Goal: Task Accomplishment & Management: Use online tool/utility

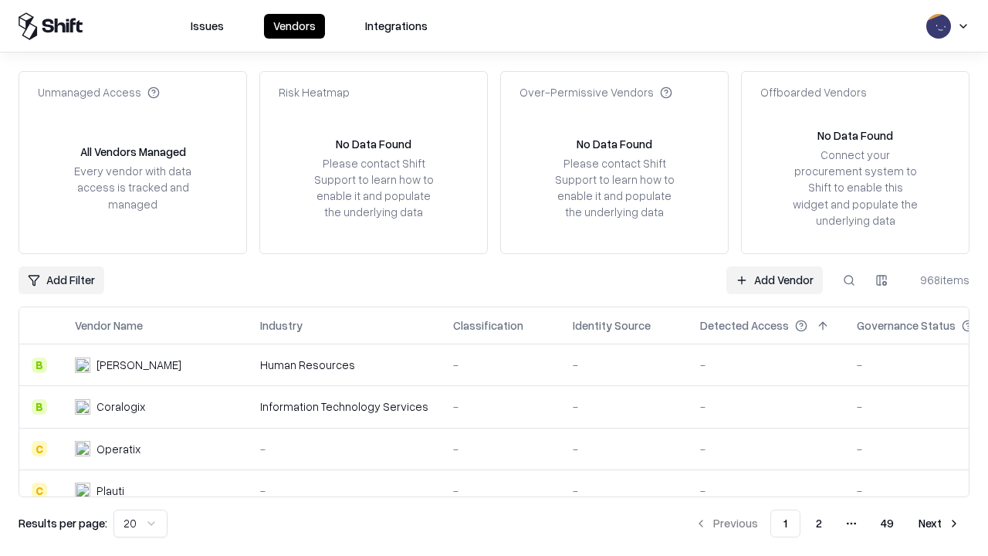
click at [774, 279] on link "Add Vendor" at bounding box center [774, 280] width 96 height 28
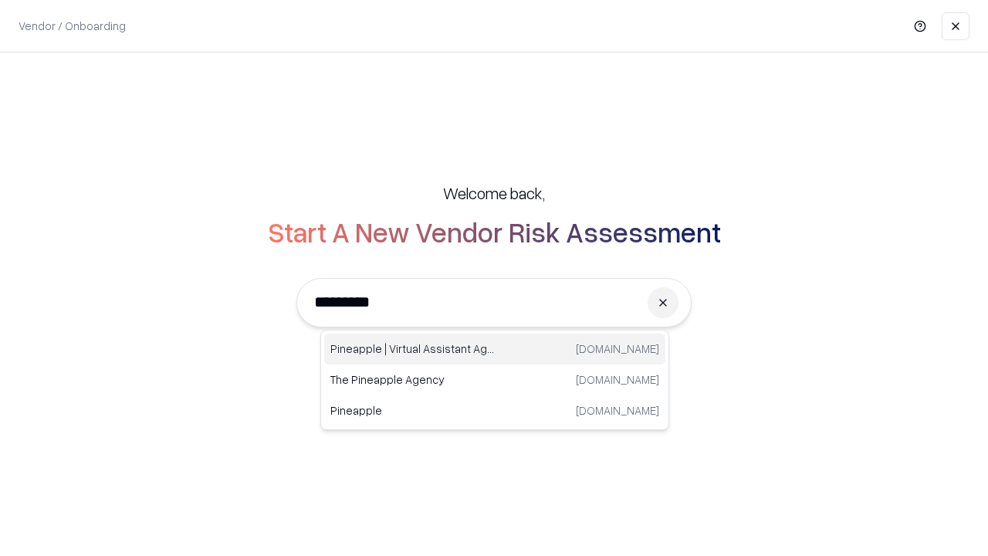
click at [495, 349] on div "Pineapple | Virtual Assistant Agency [DOMAIN_NAME]" at bounding box center [494, 348] width 341 height 31
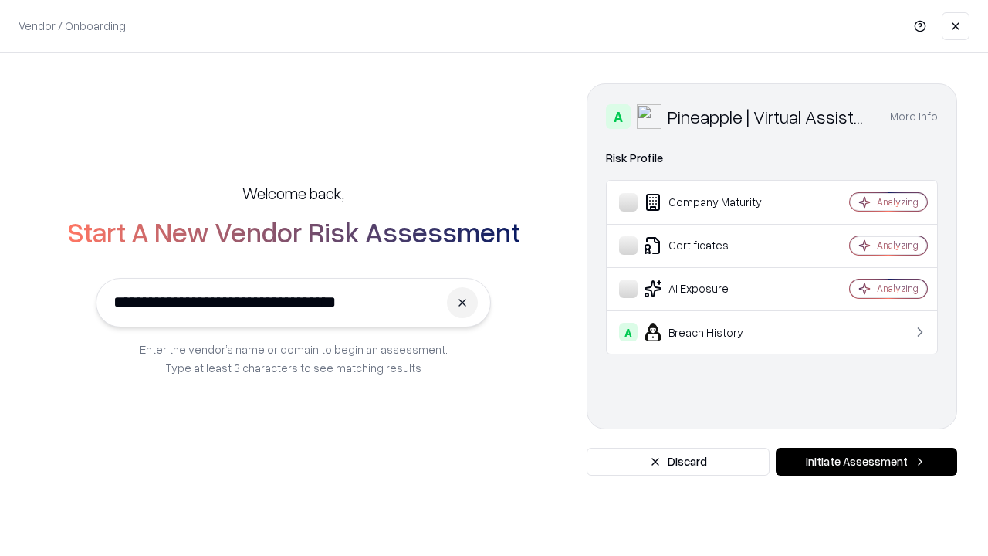
type input "**********"
click at [866, 461] on button "Initiate Assessment" at bounding box center [865, 461] width 181 height 28
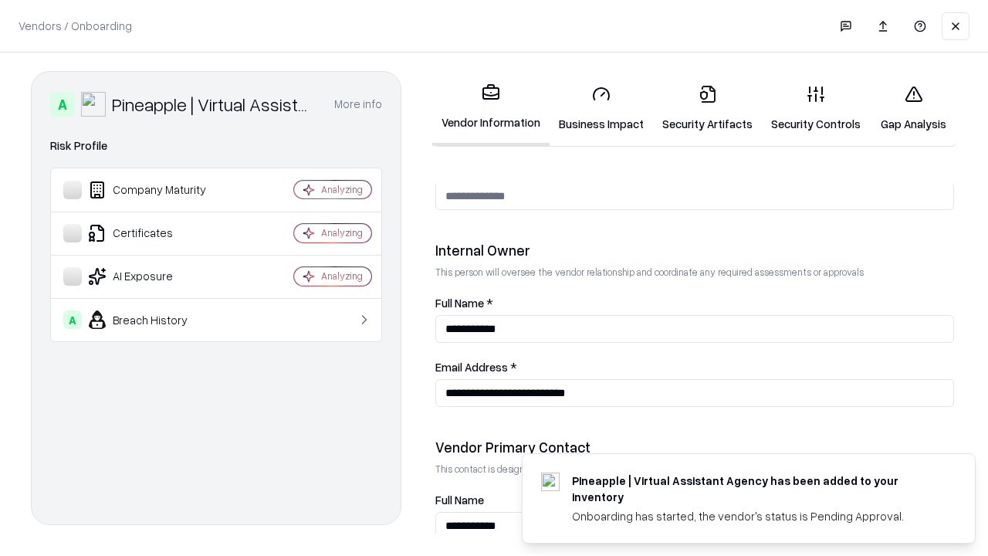
scroll to position [799, 0]
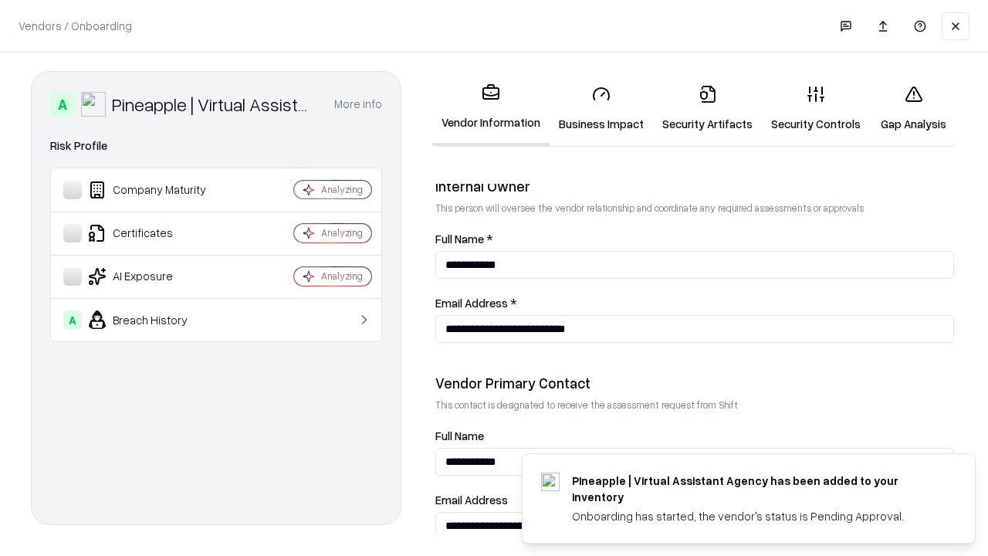
click at [601, 108] on link "Business Impact" at bounding box center [600, 109] width 103 height 72
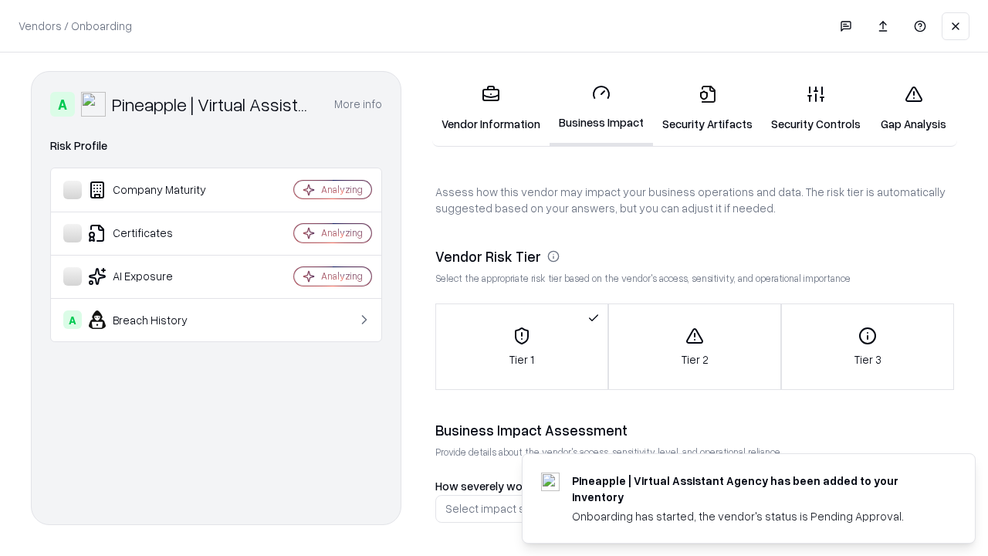
click at [707, 108] on link "Security Artifacts" at bounding box center [707, 109] width 109 height 72
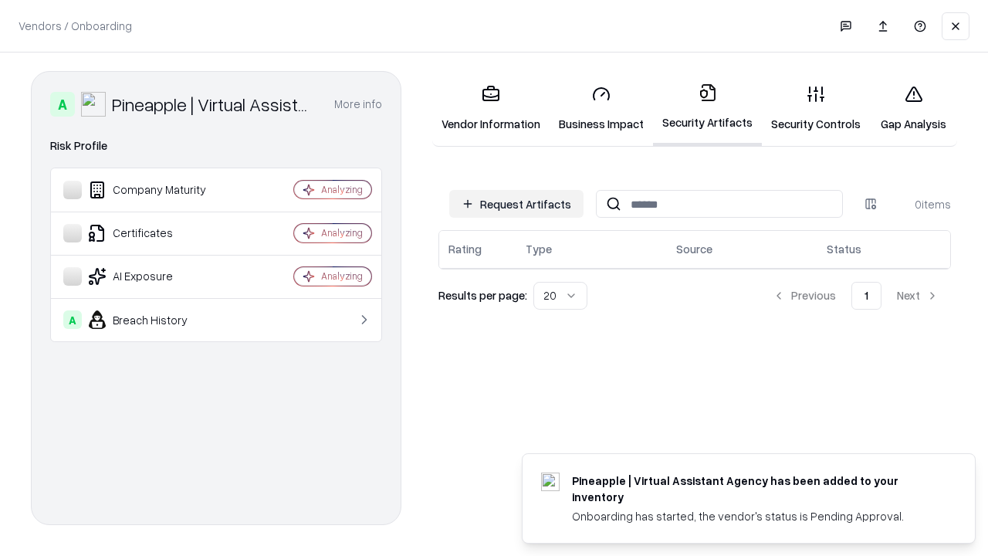
click at [516, 204] on button "Request Artifacts" at bounding box center [516, 204] width 134 height 28
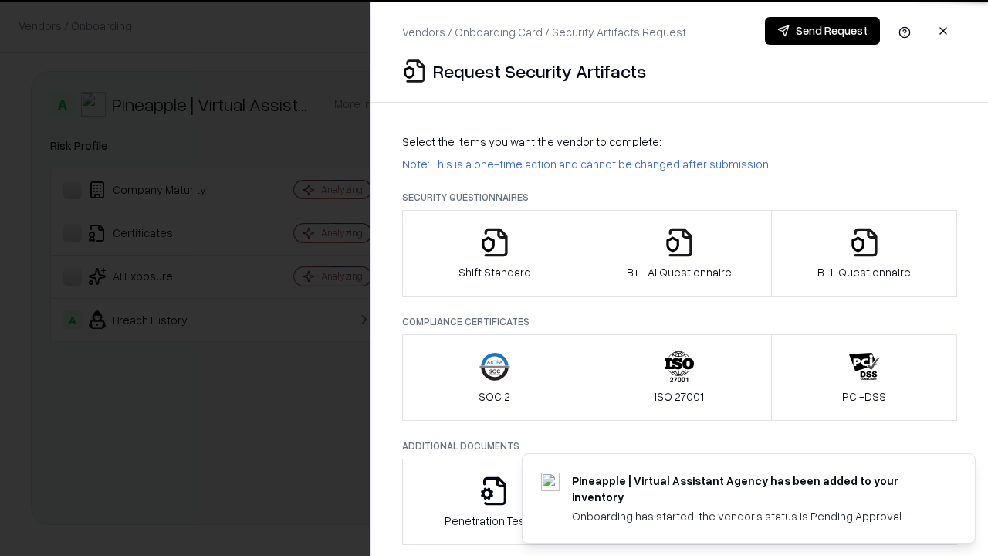
click at [494, 253] on icon "button" at bounding box center [494, 242] width 31 height 31
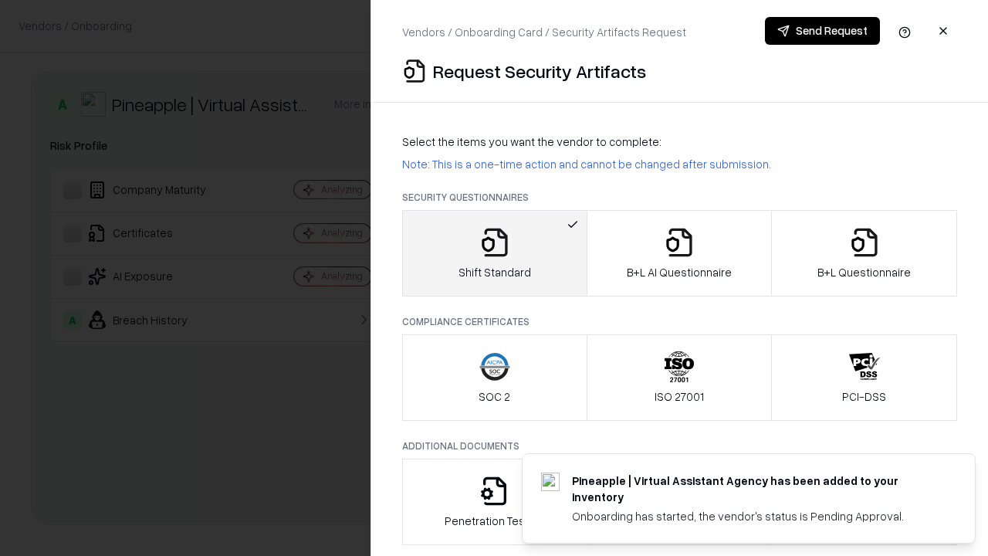
click at [822, 31] on button "Send Request" at bounding box center [822, 31] width 115 height 28
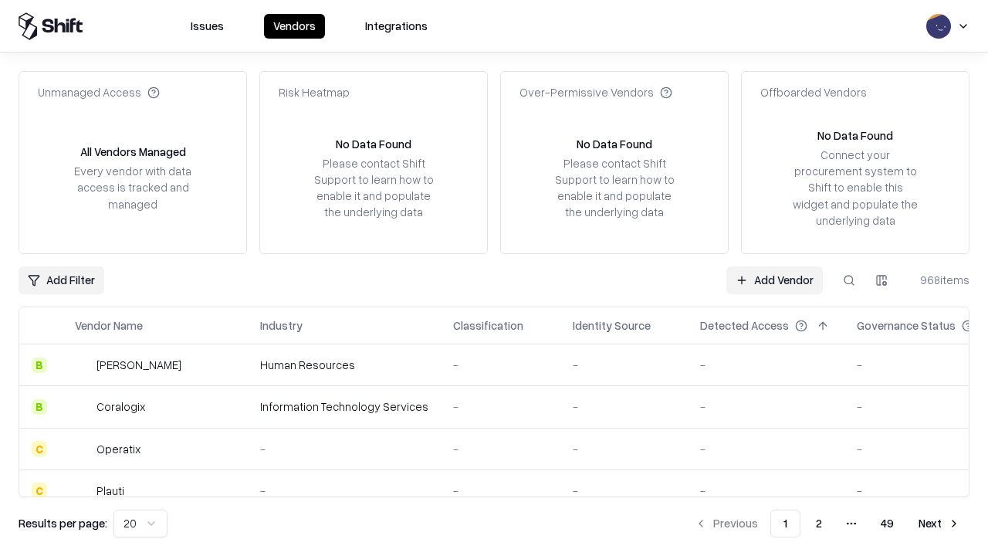
click at [849, 279] on button at bounding box center [849, 280] width 28 height 28
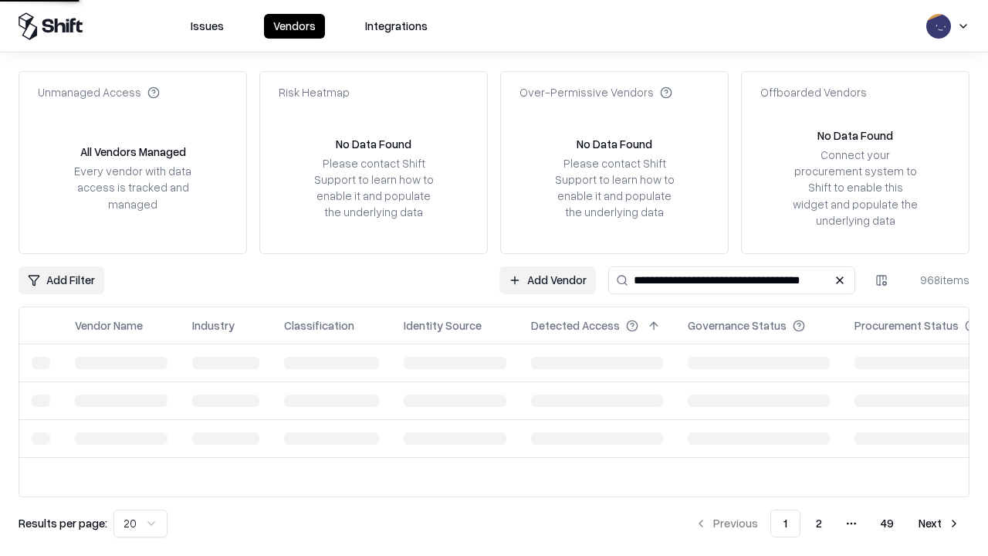
type input "**********"
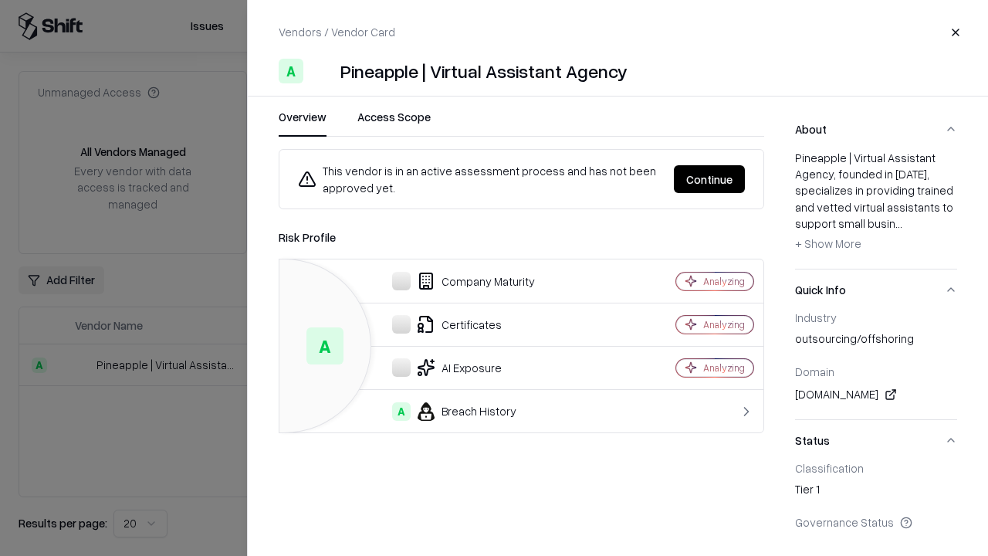
click at [709, 179] on button "Continue" at bounding box center [709, 179] width 71 height 28
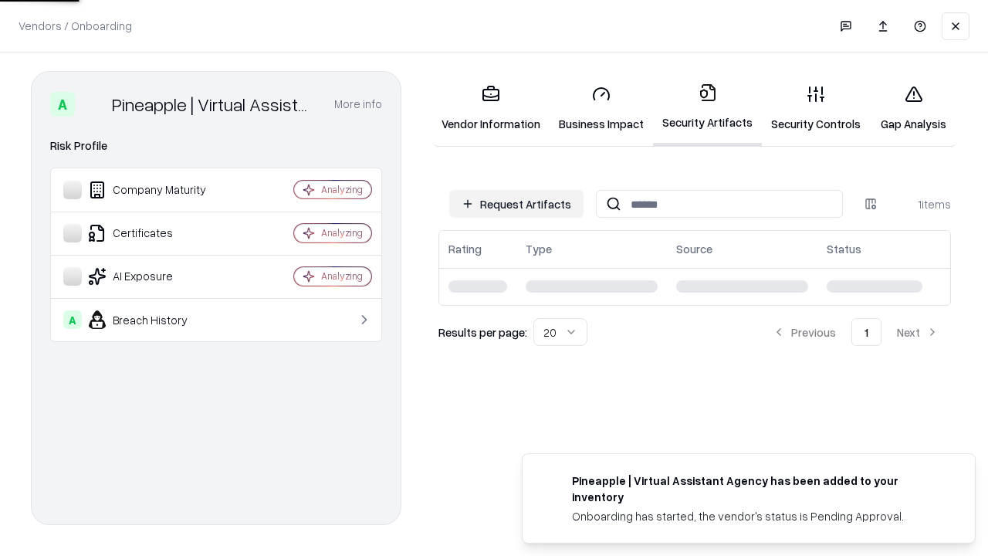
click at [913, 108] on link "Gap Analysis" at bounding box center [913, 109] width 87 height 72
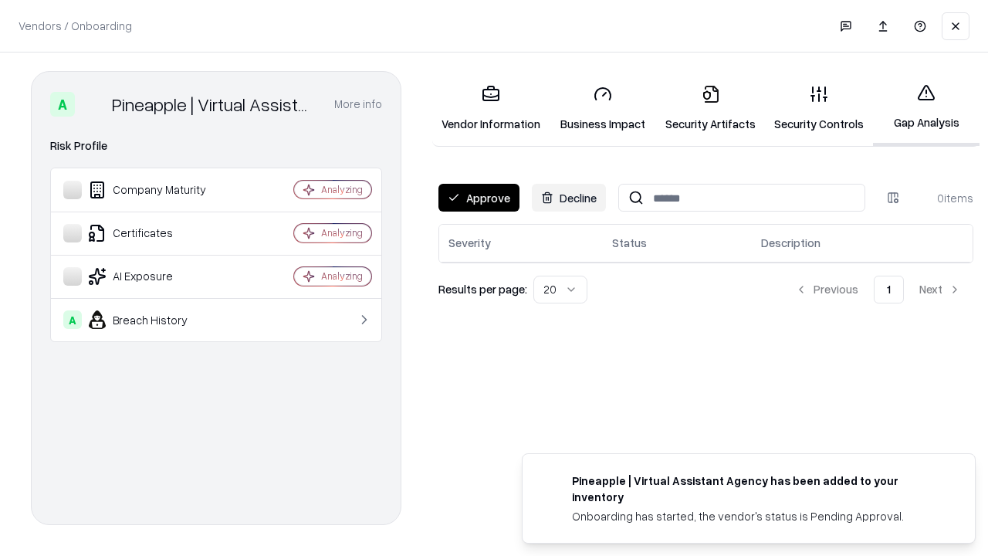
click at [478, 198] on button "Approve" at bounding box center [478, 198] width 81 height 28
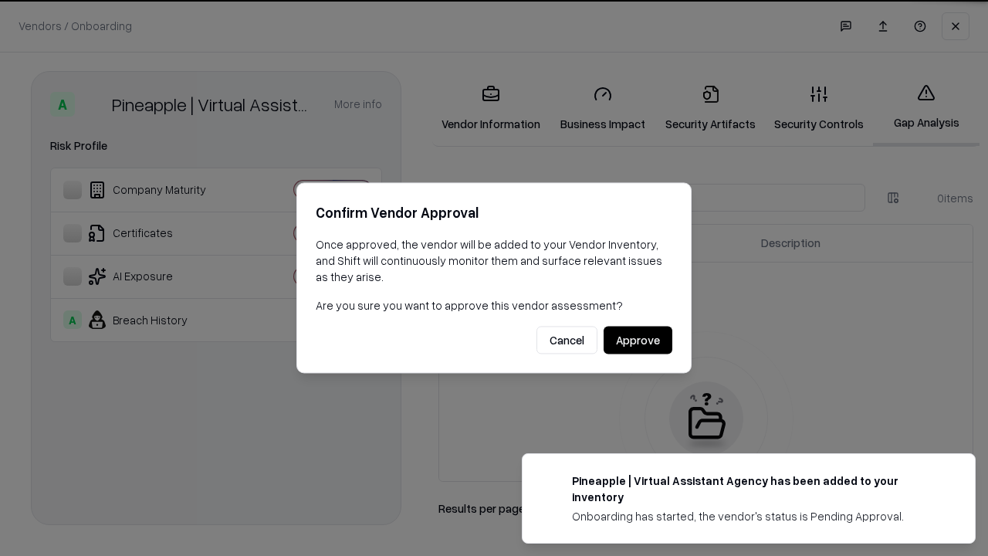
click at [637, 339] on button "Approve" at bounding box center [637, 340] width 69 height 28
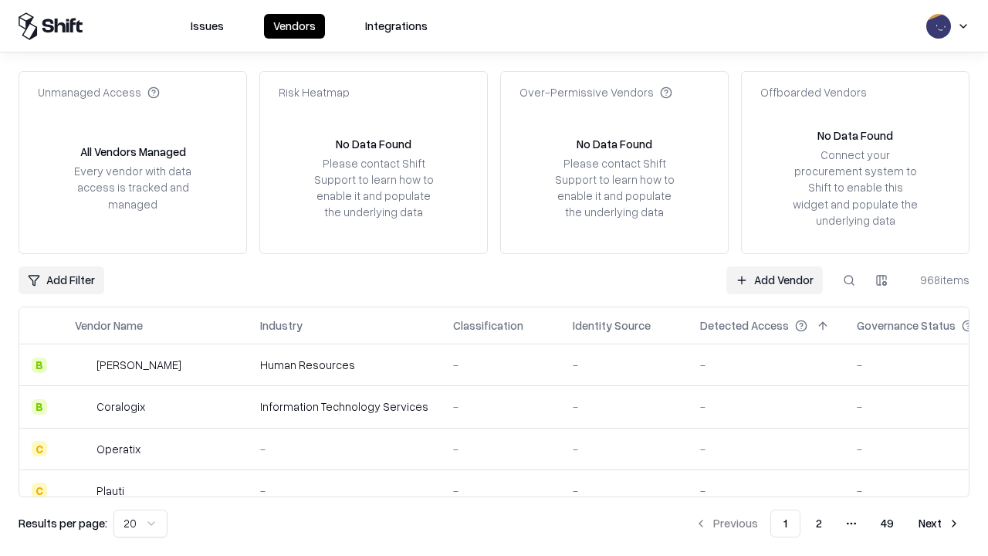
type input "**********"
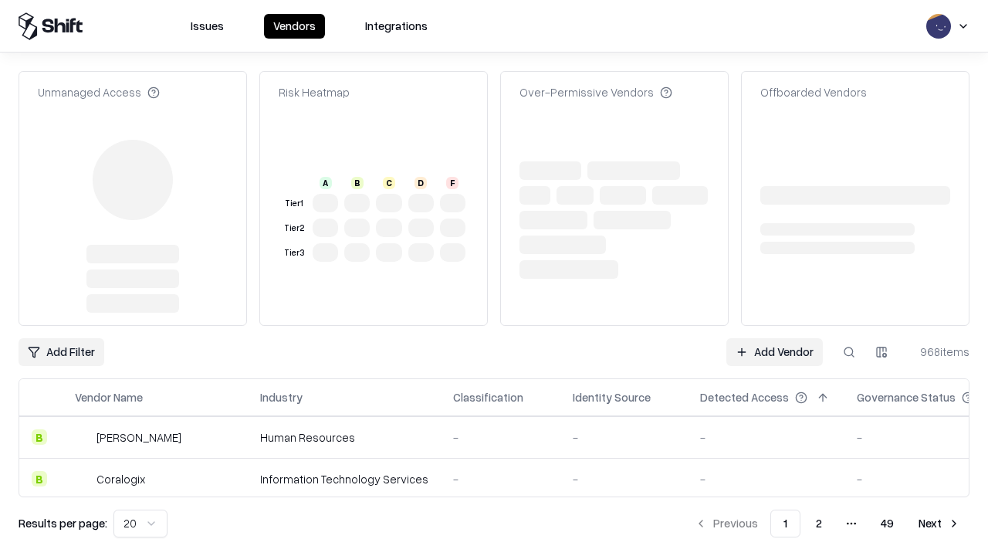
click at [774, 338] on link "Add Vendor" at bounding box center [774, 352] width 96 height 28
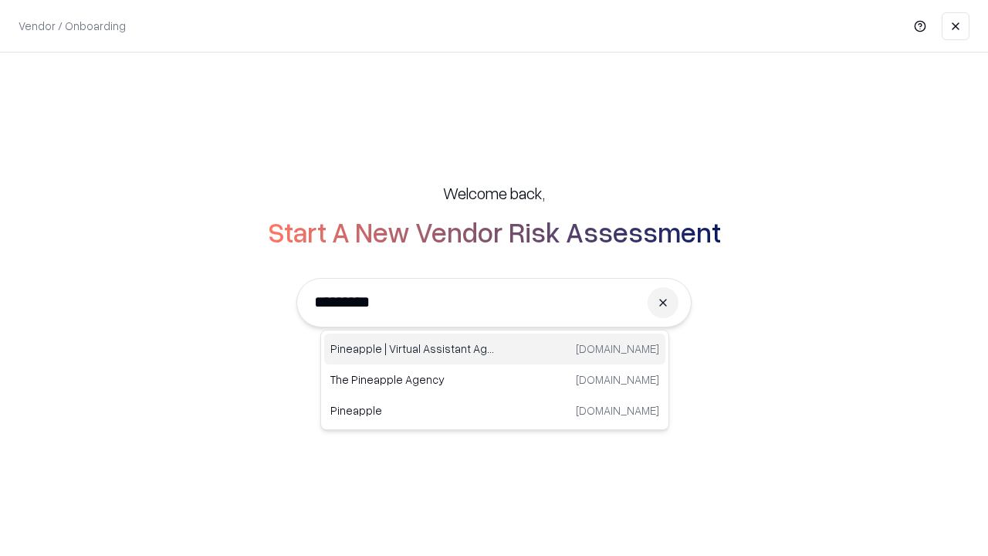
click at [495, 349] on div "Pineapple | Virtual Assistant Agency trypineapple.com" at bounding box center [494, 348] width 341 height 31
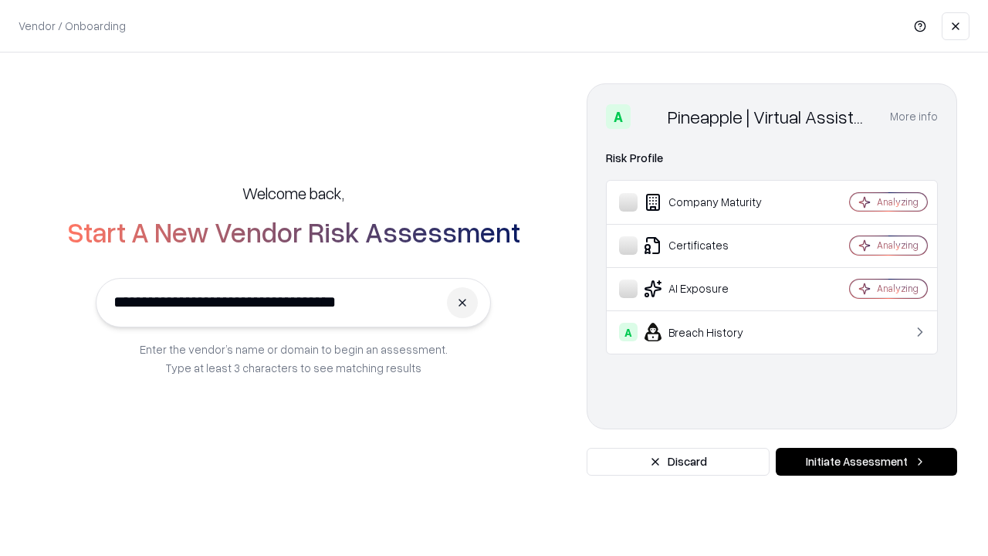
type input "**********"
click at [866, 461] on button "Initiate Assessment" at bounding box center [865, 461] width 181 height 28
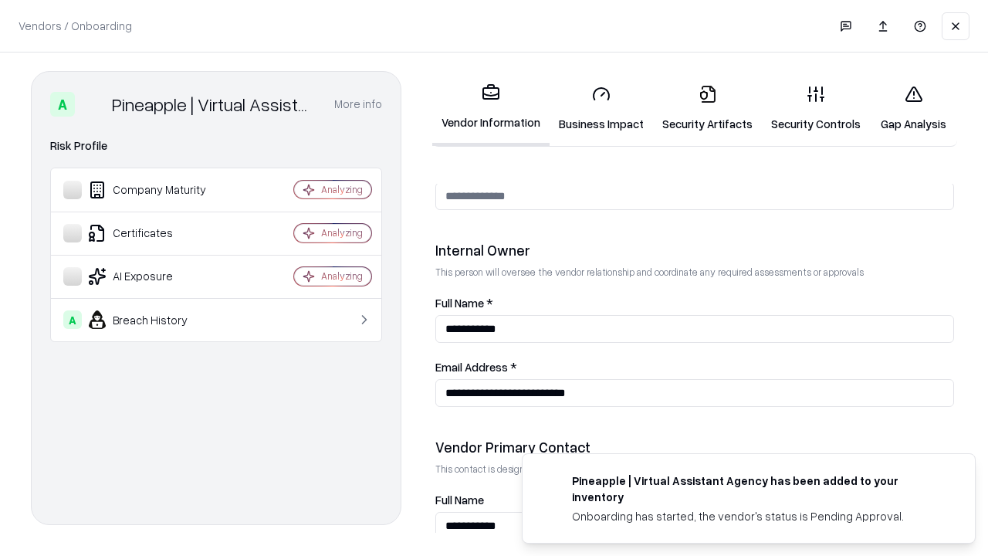
scroll to position [799, 0]
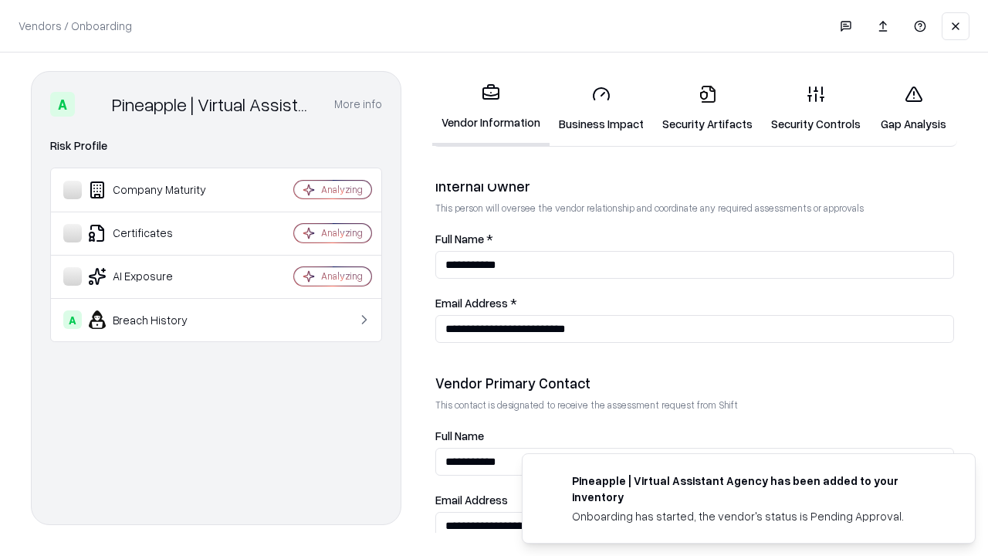
click at [913, 108] on link "Gap Analysis" at bounding box center [913, 109] width 87 height 72
